Goal: Task Accomplishment & Management: Complete application form

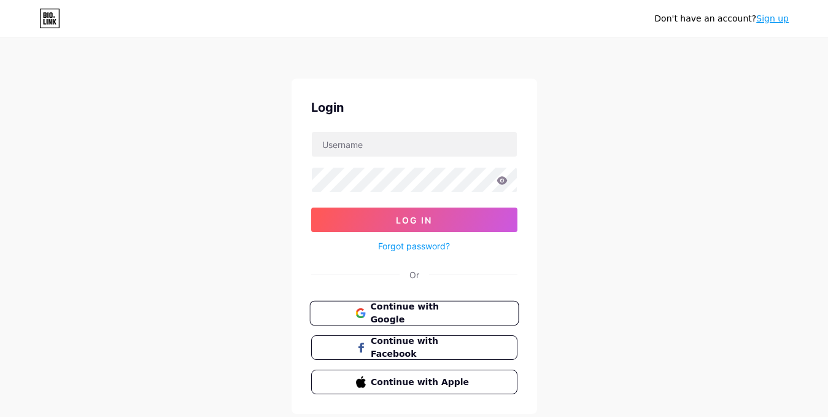
click at [420, 315] on span "Continue with Google" at bounding box center [421, 313] width 102 height 26
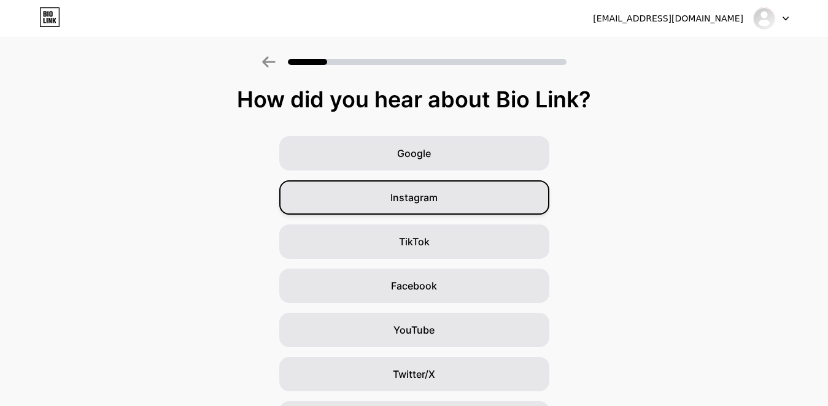
click at [463, 207] on div "Instagram" at bounding box center [414, 197] width 270 height 34
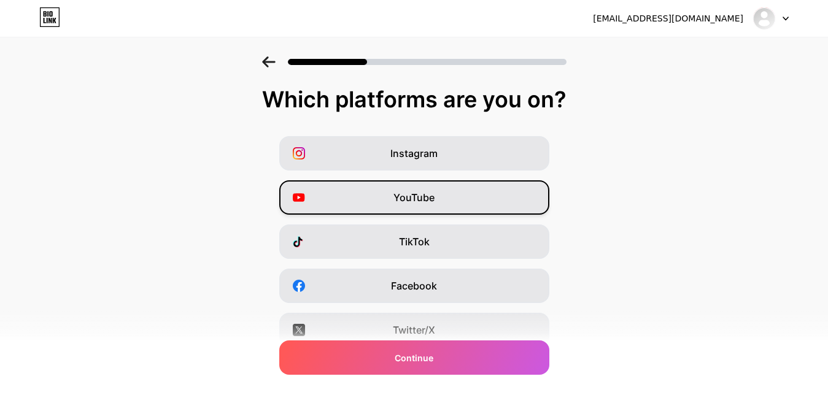
click at [444, 190] on div "YouTube" at bounding box center [414, 197] width 270 height 34
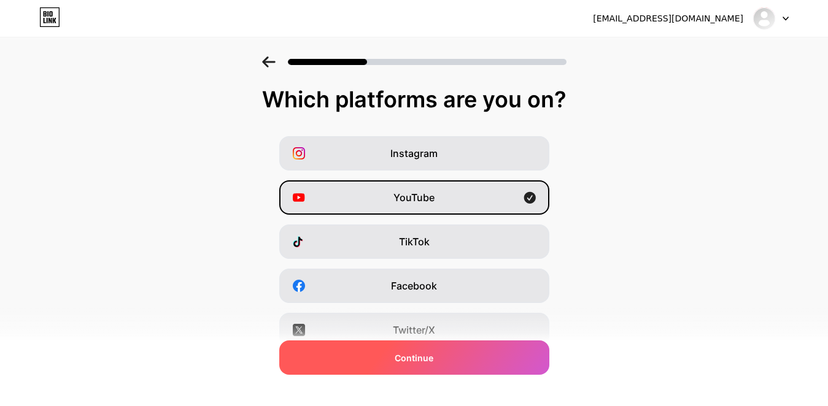
click at [455, 372] on div "Continue" at bounding box center [414, 358] width 270 height 34
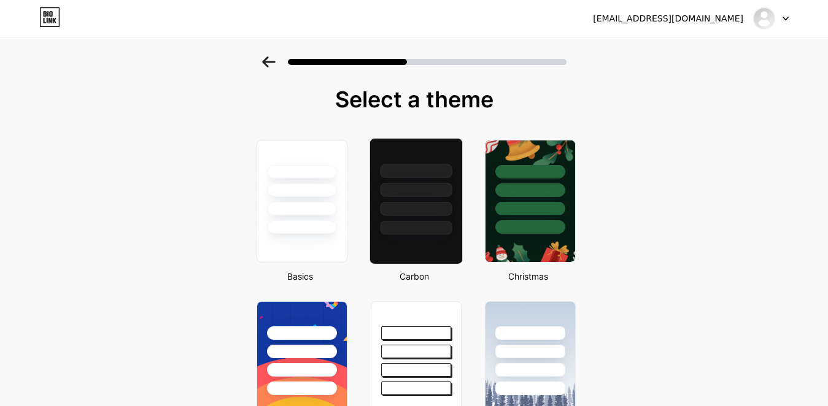
click at [433, 209] on div at bounding box center [416, 209] width 72 height 14
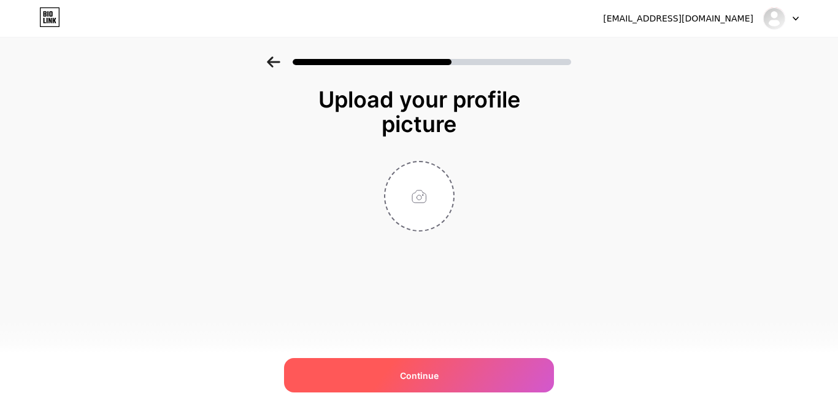
click at [429, 376] on span "Continue" at bounding box center [419, 375] width 39 height 13
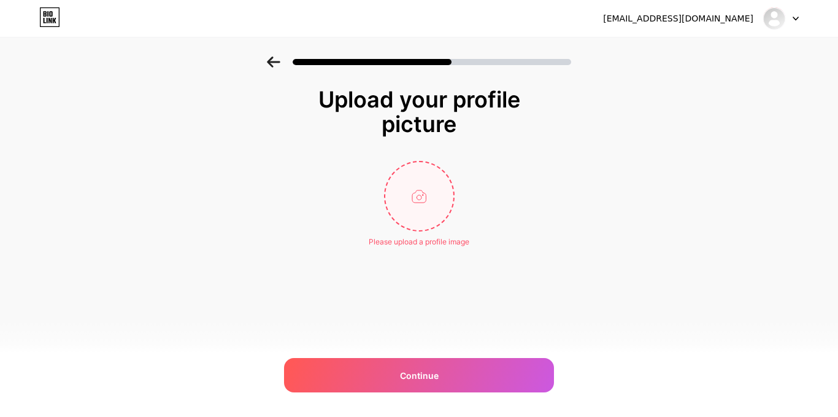
click at [423, 198] on input "file" at bounding box center [419, 196] width 68 height 68
type input "C:\fakepath\{8B3D5CEB-5F2B-4F2C-A1BF-8118ABD45E72}.png"
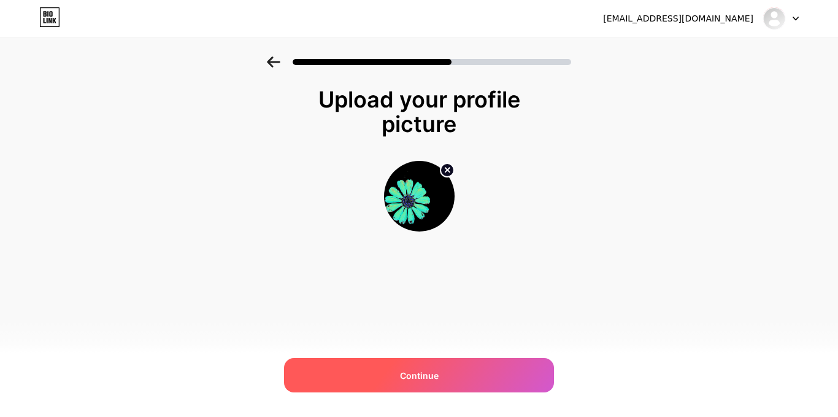
click at [439, 369] on div "Continue" at bounding box center [419, 375] width 270 height 34
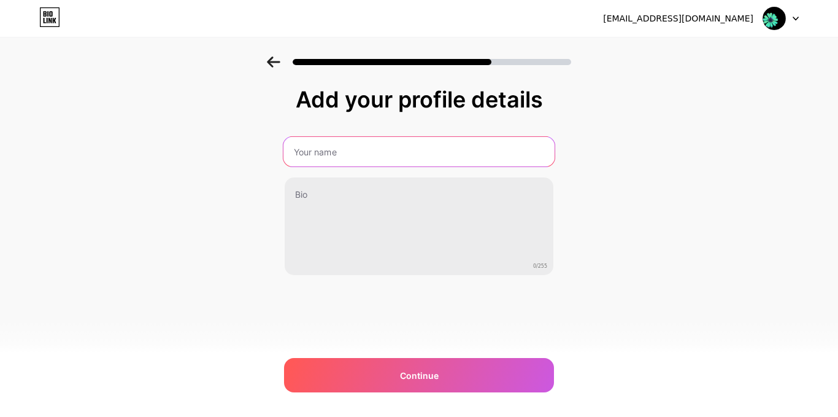
click at [380, 153] on input "text" at bounding box center [418, 151] width 271 height 29
type input "anthony tandazo"
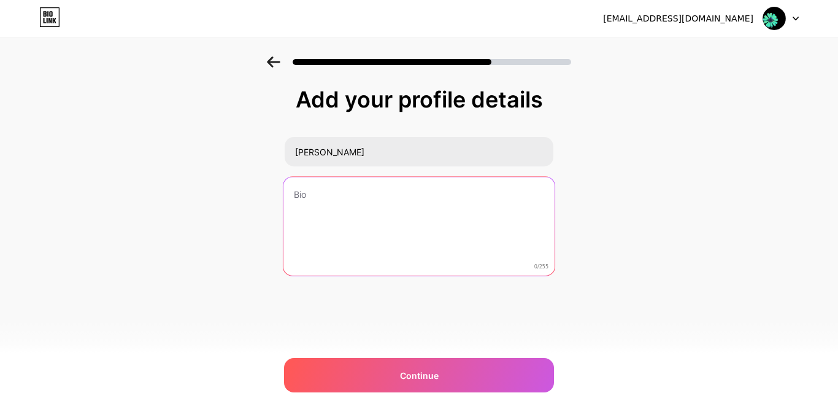
click at [390, 204] on textarea at bounding box center [418, 227] width 271 height 100
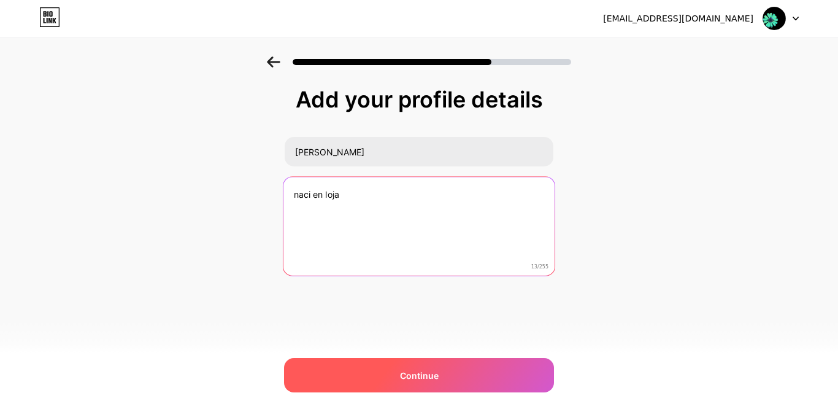
type textarea "naci en loja"
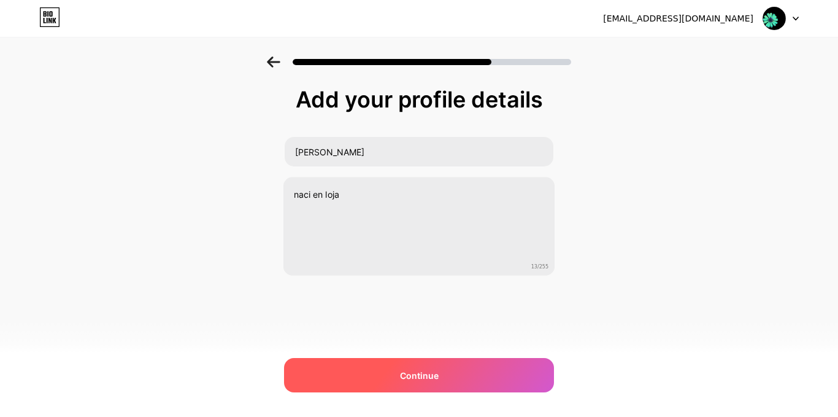
click at [418, 382] on div "Continue" at bounding box center [419, 375] width 270 height 34
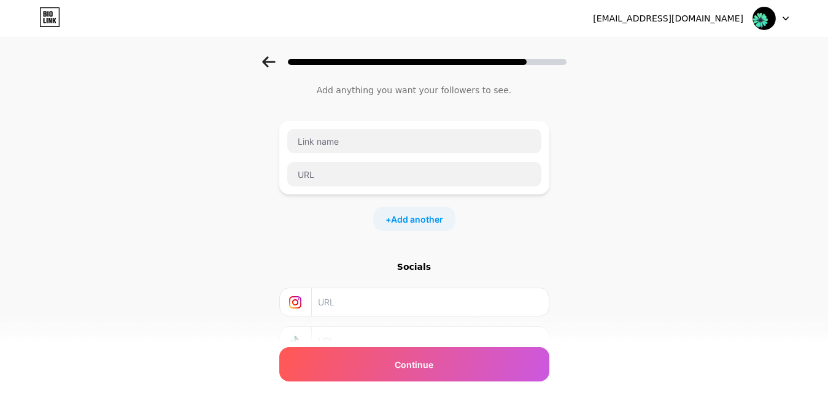
scroll to position [131, 0]
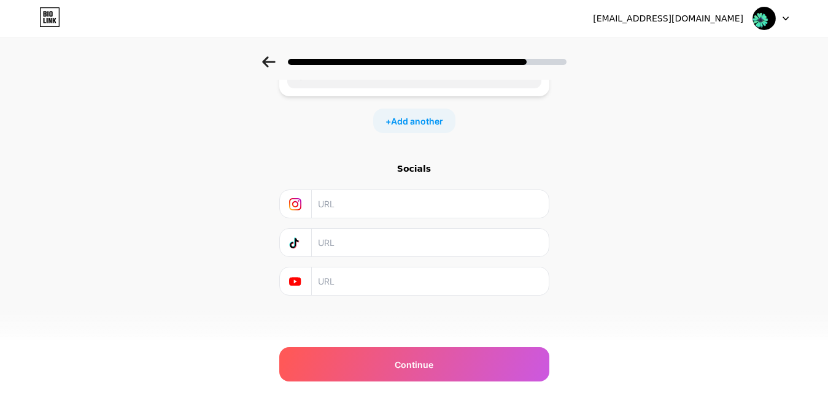
click at [368, 207] on input "text" at bounding box center [429, 204] width 223 height 28
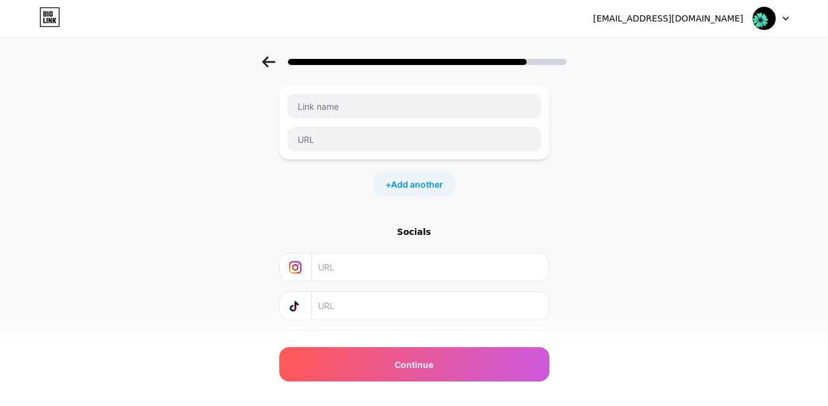
scroll to position [0, 0]
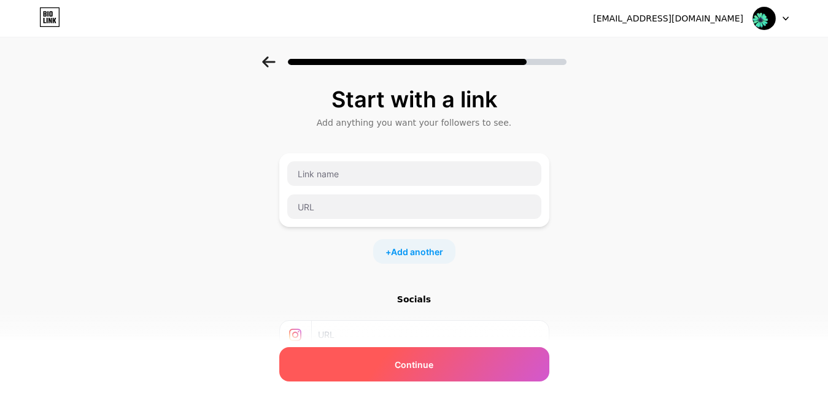
click at [401, 361] on span "Continue" at bounding box center [414, 364] width 39 height 13
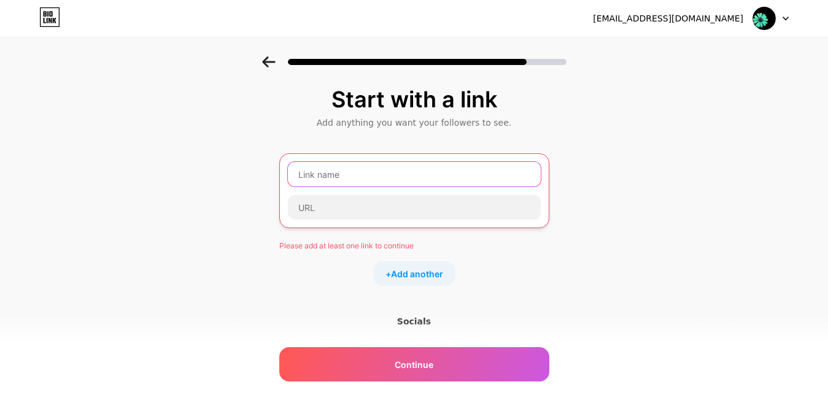
click at [339, 176] on input "text" at bounding box center [414, 174] width 253 height 25
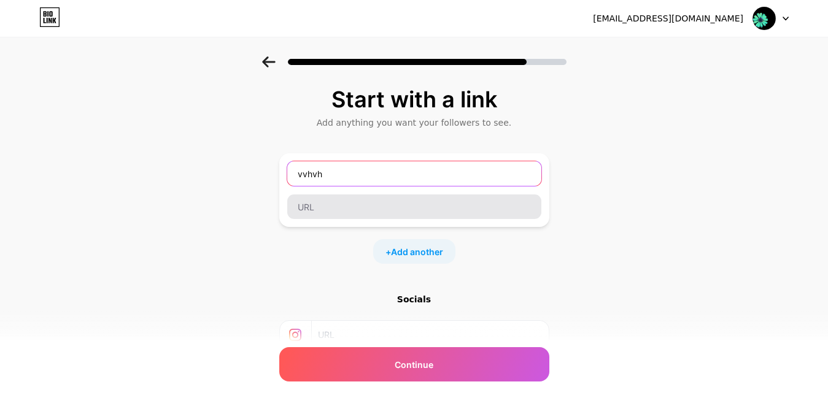
type input "vvhvh"
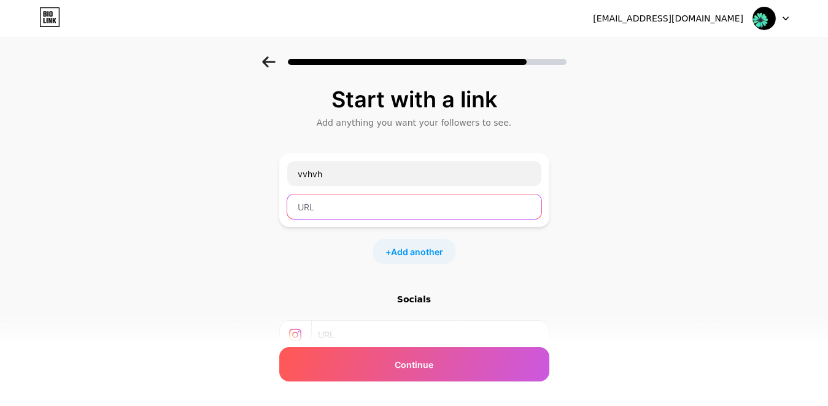
click at [347, 209] on input "text" at bounding box center [414, 207] width 254 height 25
paste input "https://bio.link/ccencleo?fbclid=PAZXh0bgNhZW0CMTEAAacuBDKcvz3ccsuvWvzTtUo5ZZAi…"
type input "https://bio.link/ccencleo?fbclid=PAZXh0bgNhZW0CMTEAAacuBDKcvz3ccsuvWvzTtUo5ZZAi…"
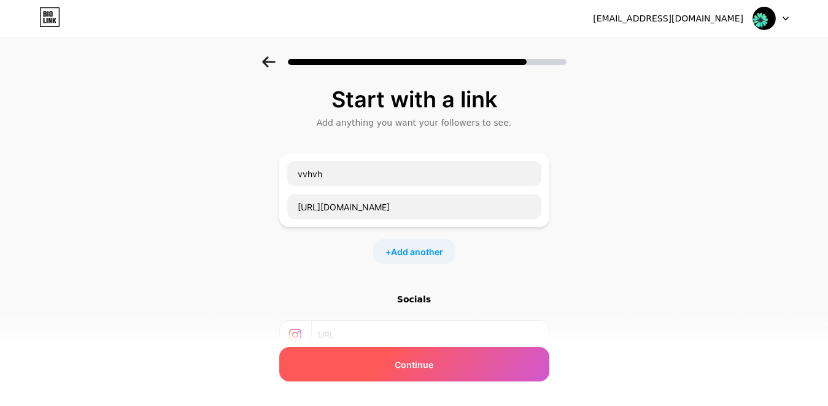
scroll to position [0, 0]
click at [433, 363] on span "Continue" at bounding box center [414, 364] width 39 height 13
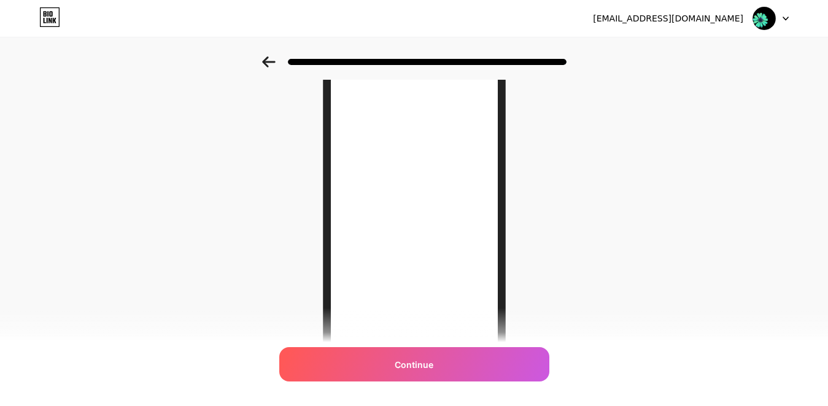
scroll to position [71, 0]
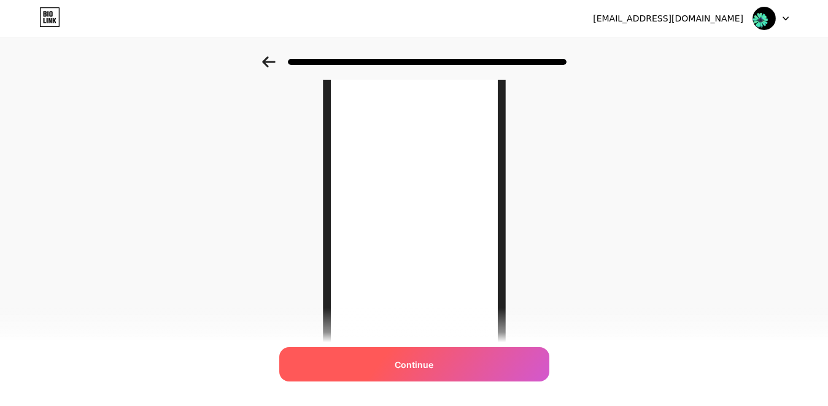
click at [420, 365] on span "Continue" at bounding box center [414, 364] width 39 height 13
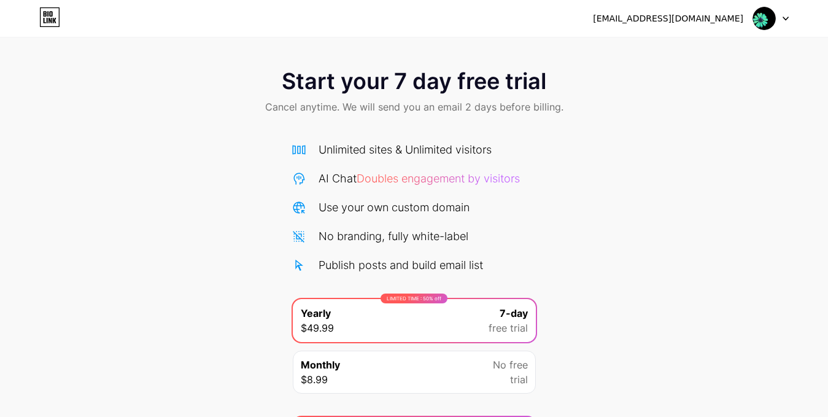
scroll to position [77, 0]
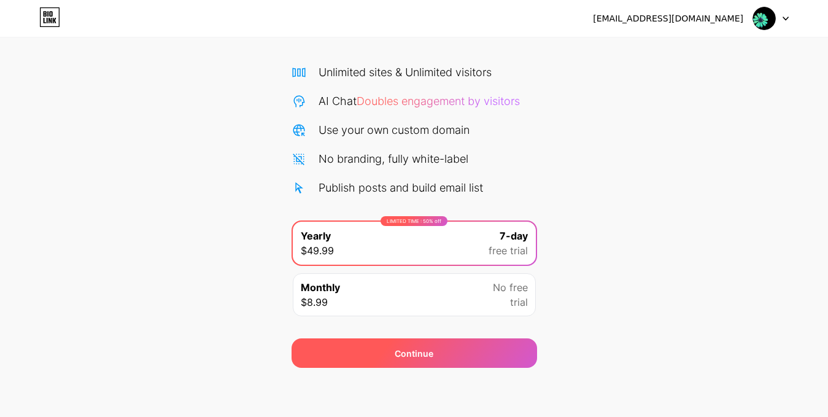
click at [391, 353] on div "Continue" at bounding box center [413, 352] width 245 height 29
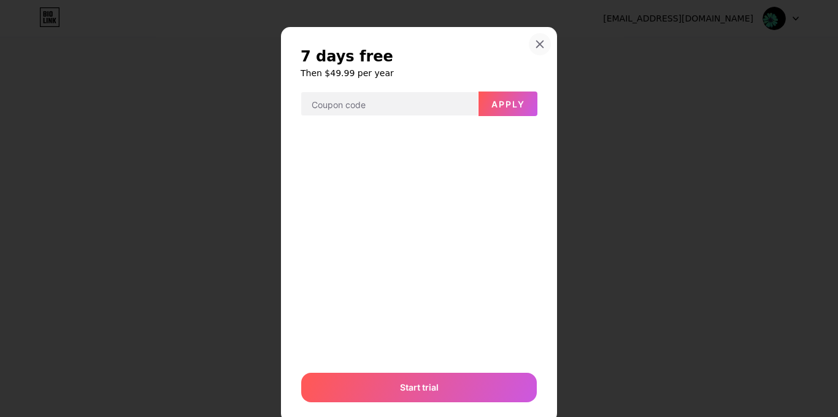
click at [529, 45] on div at bounding box center [540, 44] width 22 height 22
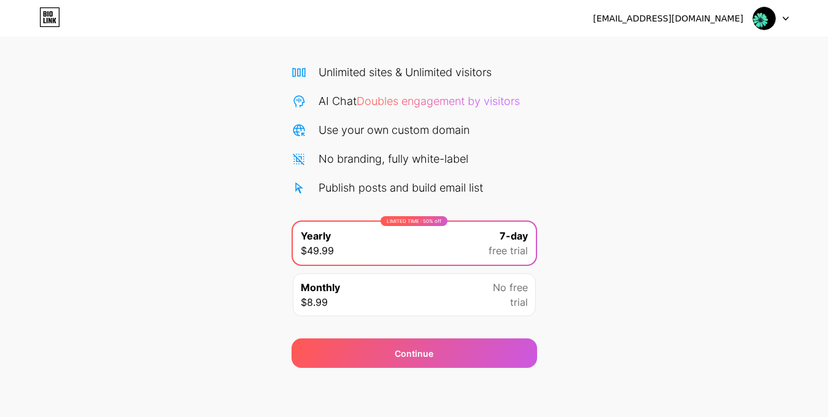
scroll to position [0, 0]
